Goal: Find specific page/section: Find specific page/section

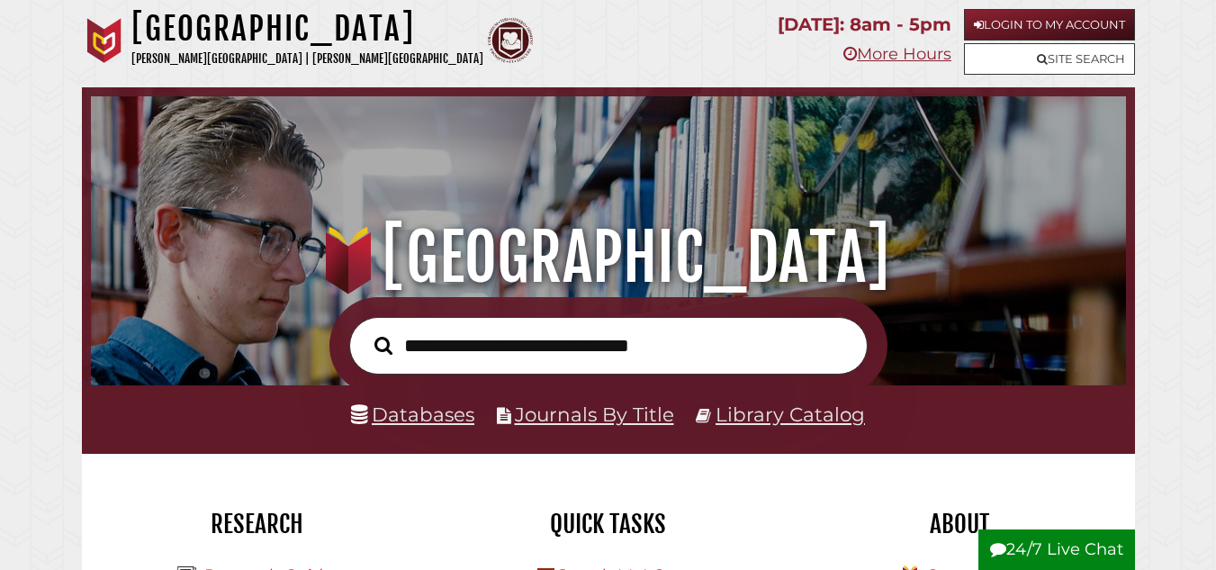
scroll to position [342, 1026]
click at [899, 65] on p "More Hours" at bounding box center [865, 55] width 174 height 29
click at [898, 52] on link "More Hours" at bounding box center [898, 54] width 108 height 20
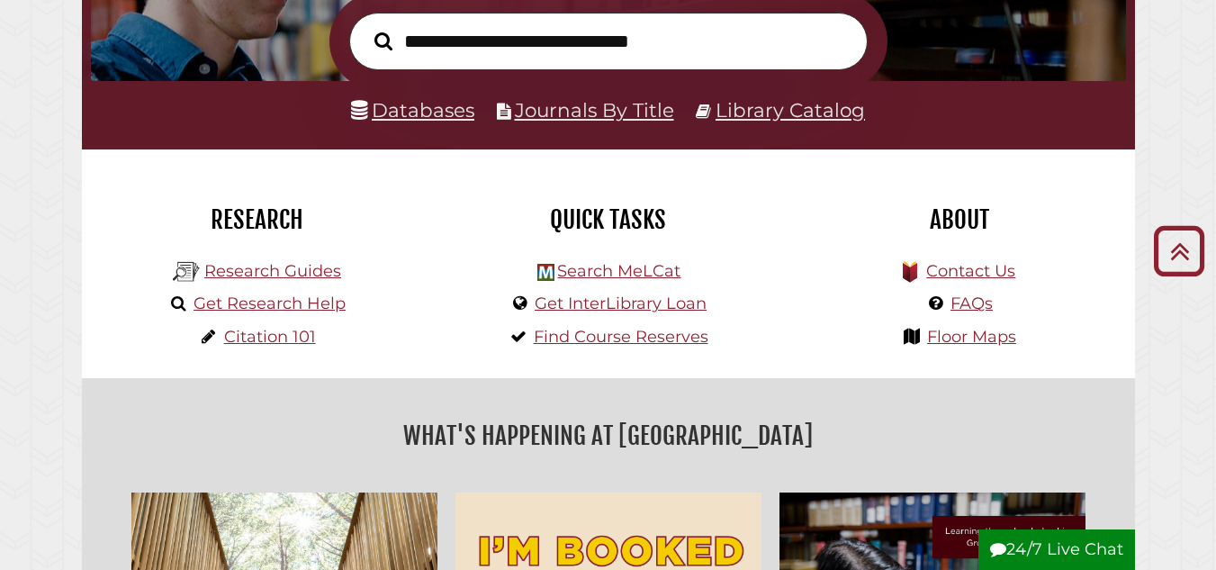
scroll to position [295, 0]
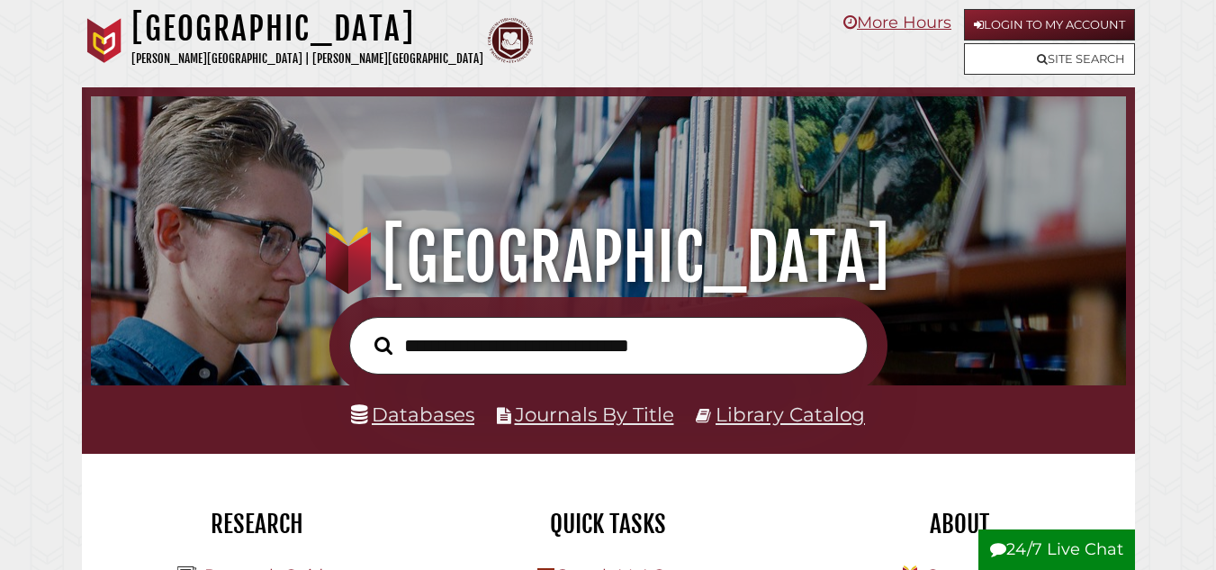
scroll to position [342, 1026]
click at [887, 53] on link "More Hours" at bounding box center [898, 54] width 108 height 20
